Goal: Transaction & Acquisition: Purchase product/service

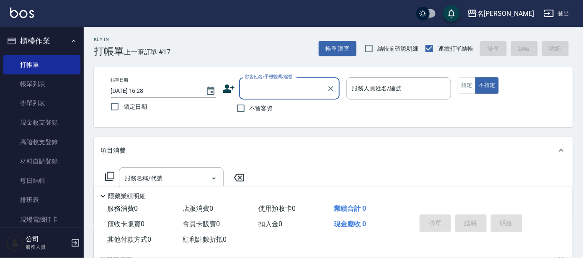
type input "ㄣ"
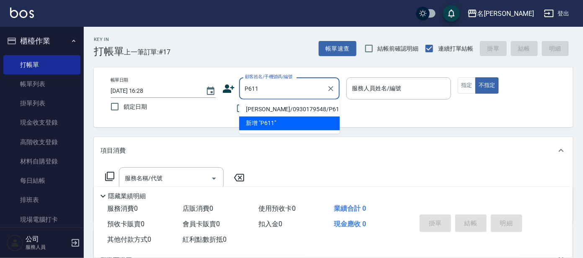
click at [274, 107] on li "[PERSON_NAME]/0930179548/P611" at bounding box center [289, 110] width 100 height 14
type input "[PERSON_NAME]/0930179548/P611"
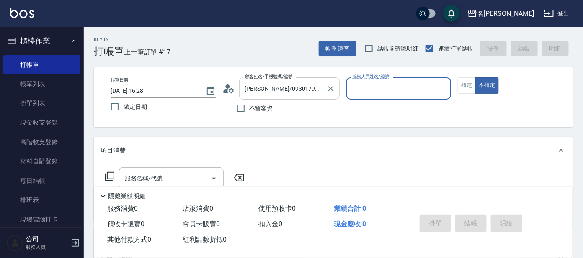
type input "[PERSON_NAME]-7"
click at [463, 82] on button "指定" at bounding box center [467, 85] width 18 height 16
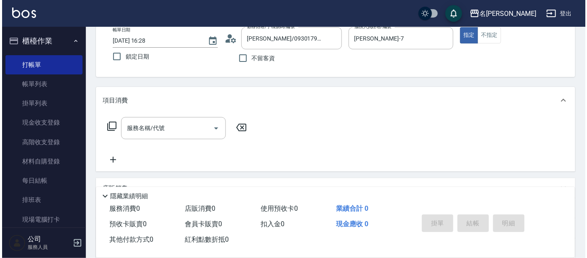
scroll to position [52, 0]
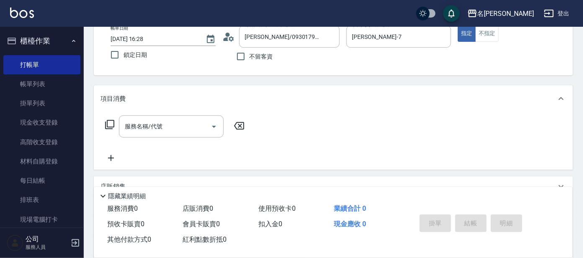
click at [108, 124] on icon at bounding box center [110, 125] width 10 height 10
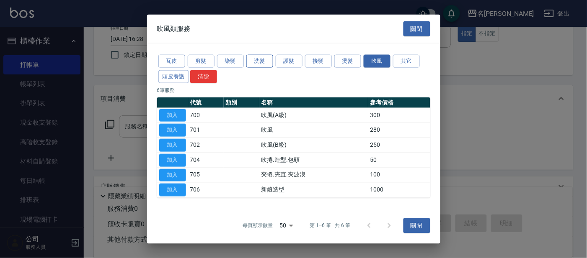
click at [255, 57] on button "洗髮" at bounding box center [259, 61] width 27 height 13
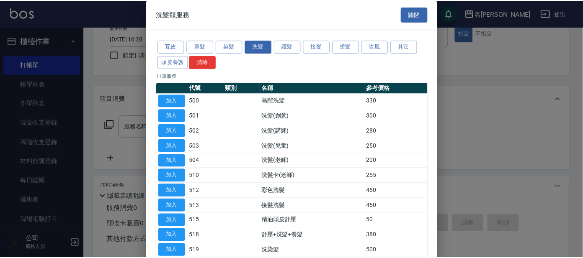
scroll to position [46, 0]
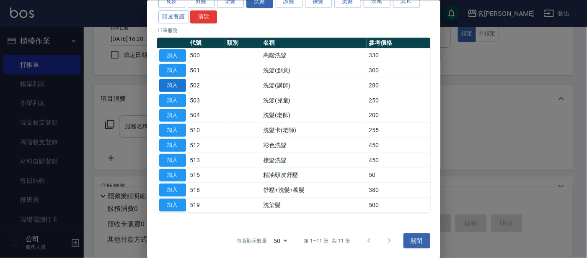
click at [183, 86] on button "加入" at bounding box center [172, 85] width 27 height 13
type input "洗髮(講師)(502)"
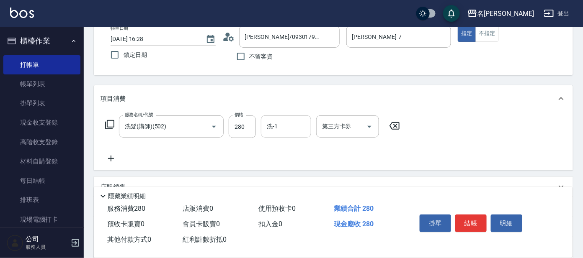
click at [289, 121] on input "洗-1" at bounding box center [286, 126] width 43 height 15
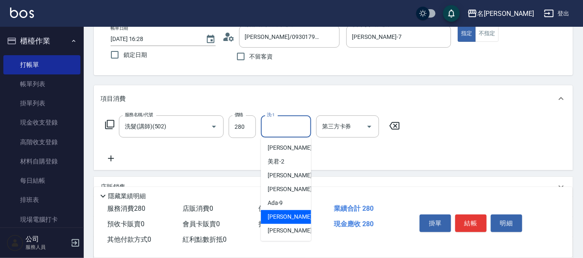
click at [279, 216] on span "[PERSON_NAME] -11" at bounding box center [294, 217] width 53 height 9
type input "[PERSON_NAME]-11"
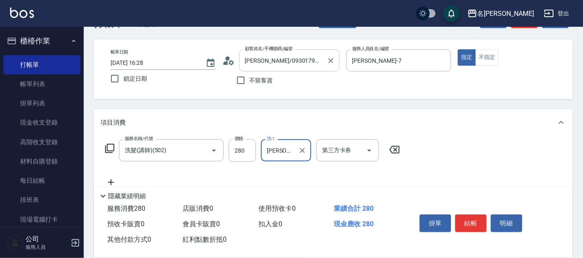
scroll to position [52, 0]
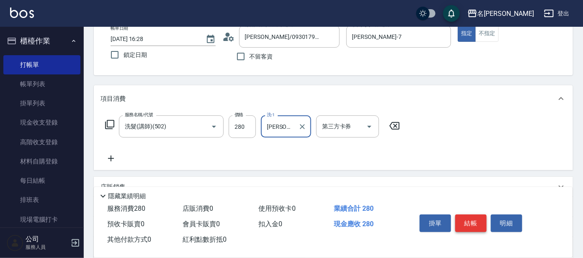
click at [478, 217] on button "結帳" at bounding box center [470, 224] width 31 height 18
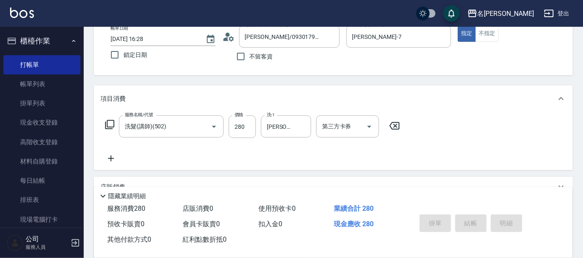
type input "[DATE] 17:17"
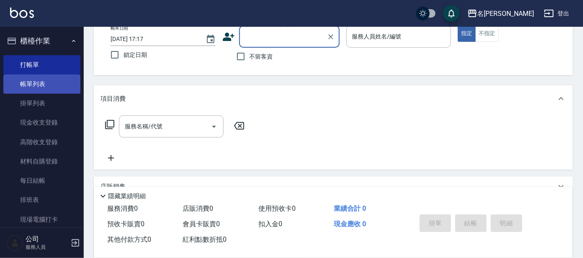
drag, startPoint x: 43, startPoint y: 82, endPoint x: 48, endPoint y: 83, distance: 5.6
click at [43, 82] on link "帳單列表" at bounding box center [41, 84] width 77 height 19
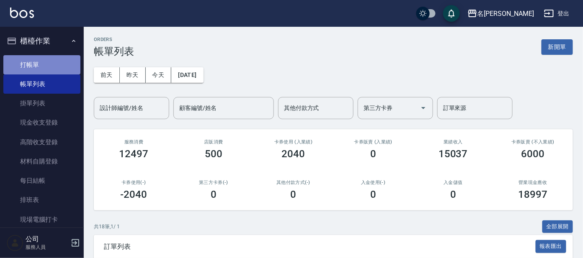
click at [46, 67] on link "打帳單" at bounding box center [41, 64] width 77 height 19
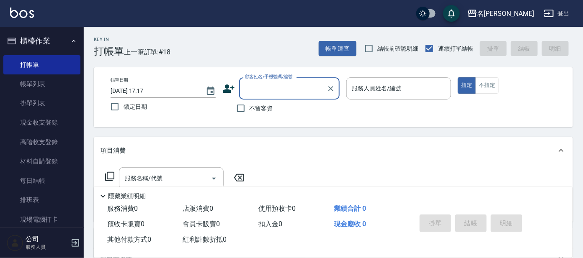
click at [301, 82] on input "顧客姓名/手機號碼/編號" at bounding box center [283, 88] width 80 height 15
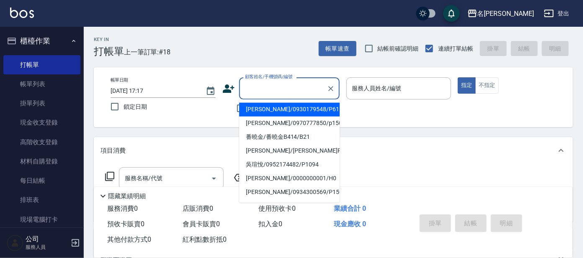
click at [317, 106] on li "[PERSON_NAME]/0930179548/P611" at bounding box center [289, 110] width 100 height 14
type input "[PERSON_NAME]/0930179548/P611"
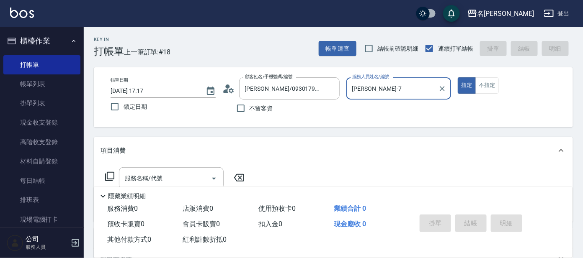
type input "[PERSON_NAME]-7"
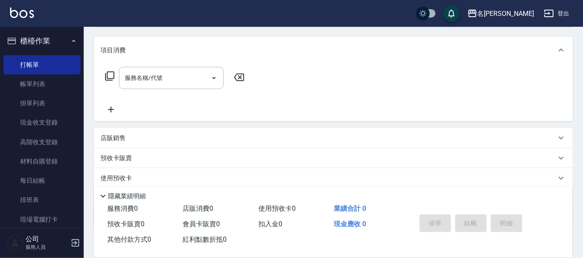
scroll to position [104, 0]
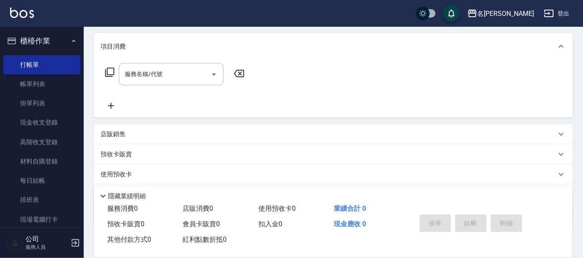
click at [107, 70] on icon at bounding box center [109, 72] width 9 height 9
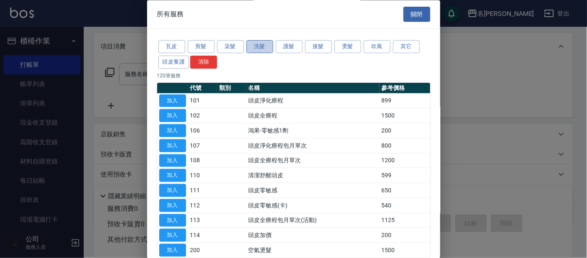
click at [257, 45] on button "洗髮" at bounding box center [259, 47] width 27 height 13
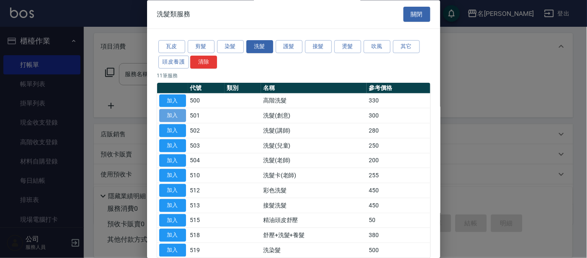
click at [183, 115] on button "加入" at bounding box center [172, 116] width 27 height 13
type input "洗髮(創意)(501)"
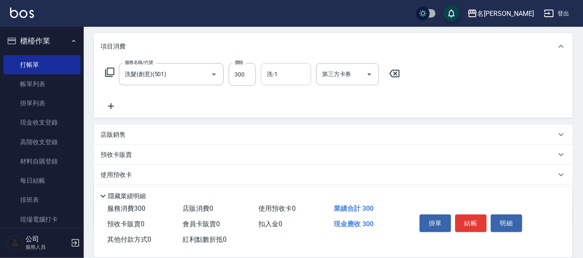
click at [292, 65] on div "洗-1" at bounding box center [286, 74] width 50 height 22
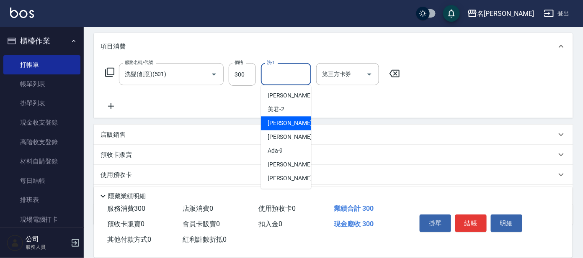
click at [288, 119] on div "[PERSON_NAME] -7" at bounding box center [286, 124] width 50 height 14
type input "[PERSON_NAME]-7"
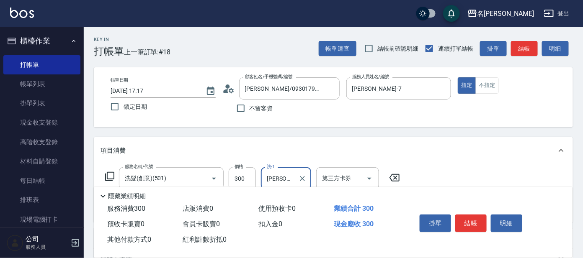
scroll to position [52, 0]
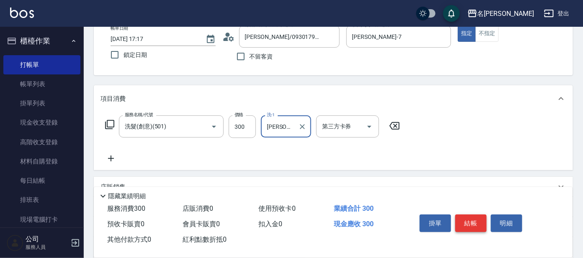
click at [469, 221] on button "結帳" at bounding box center [470, 224] width 31 height 18
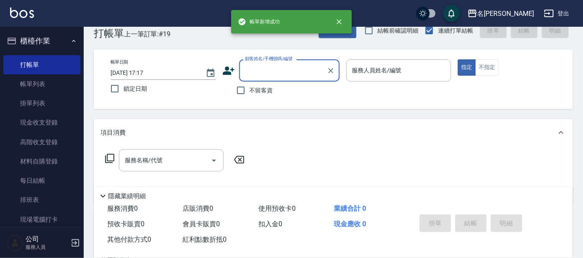
scroll to position [0, 0]
